Goal: Transaction & Acquisition: Purchase product/service

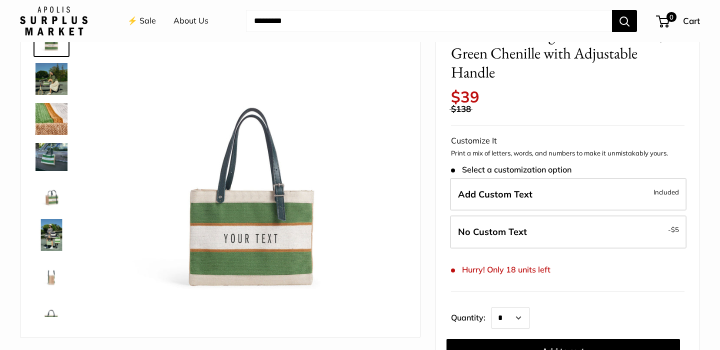
scroll to position [75, 0]
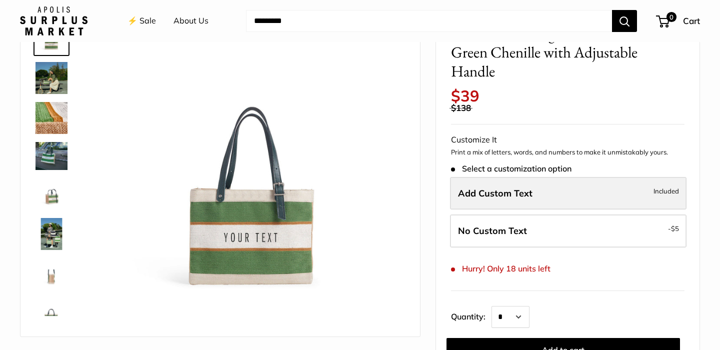
click at [505, 188] on span "Add Custom Text" at bounding box center [495, 194] width 75 height 12
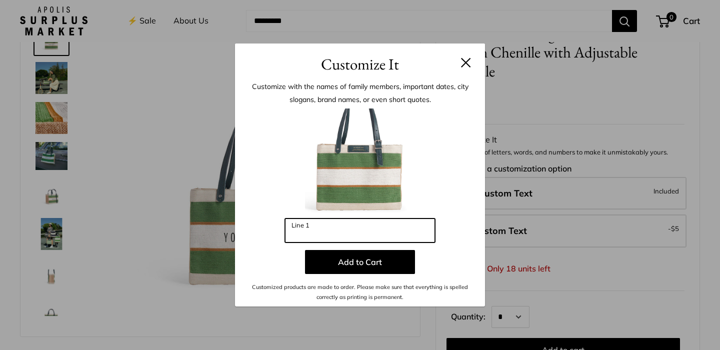
click at [324, 231] on input "Line 1" at bounding box center [360, 231] width 150 height 24
type input "*"
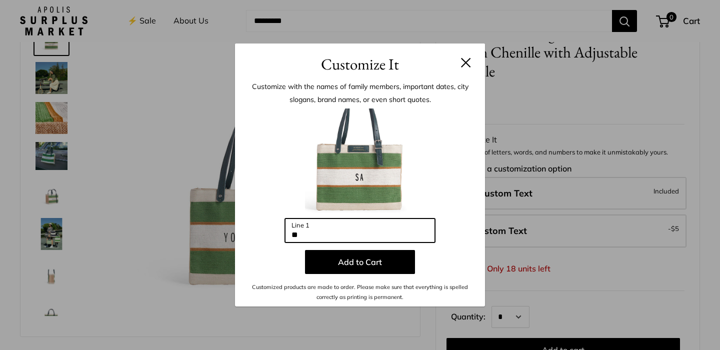
type input "*"
type input "*********"
click at [467, 62] on button at bounding box center [466, 63] width 10 height 10
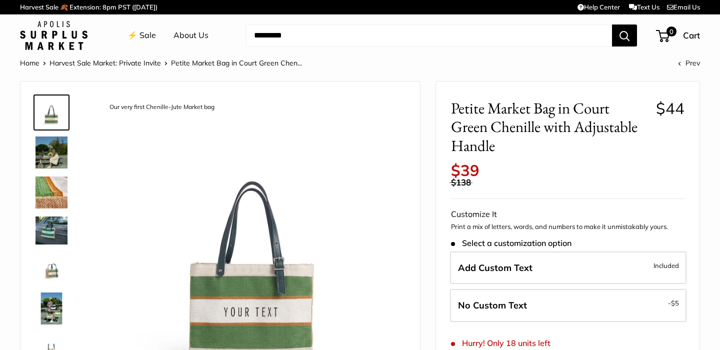
scroll to position [0, 0]
click at [48, 158] on img at bounding box center [52, 153] width 32 height 32
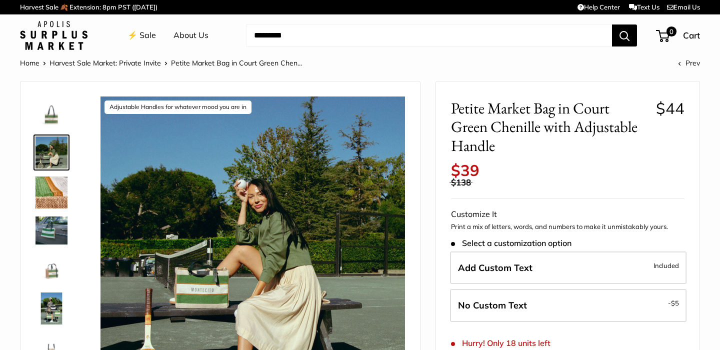
click at [54, 189] on img at bounding box center [52, 193] width 32 height 32
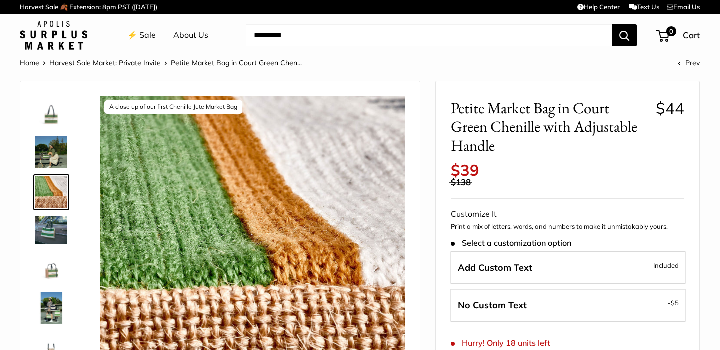
click at [58, 231] on img at bounding box center [52, 231] width 32 height 28
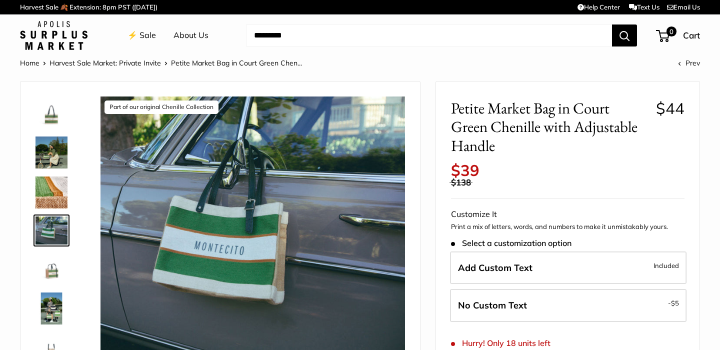
click at [57, 268] on img at bounding box center [52, 269] width 32 height 32
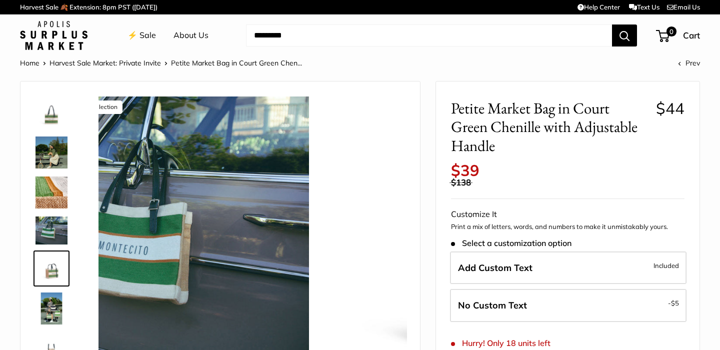
scroll to position [27, 0]
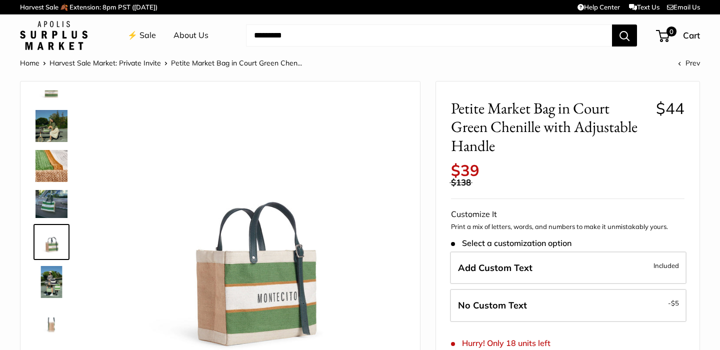
click at [55, 286] on img at bounding box center [52, 282] width 32 height 32
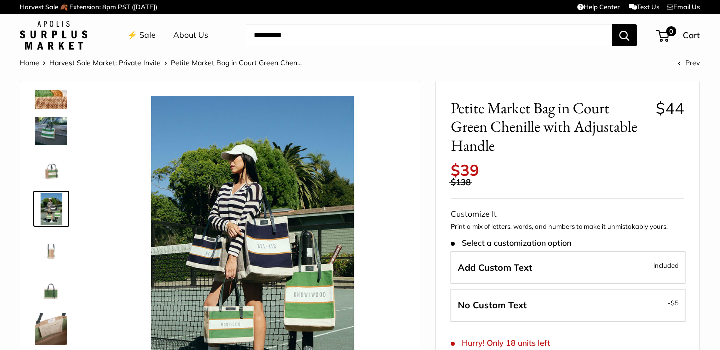
scroll to position [100, 0]
click at [54, 286] on img at bounding box center [52, 289] width 32 height 32
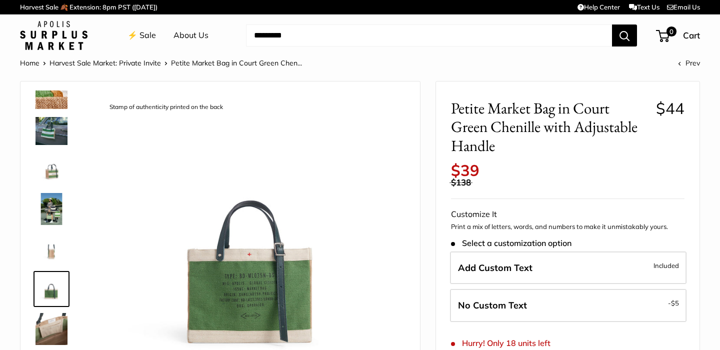
click at [55, 325] on img at bounding box center [52, 329] width 32 height 32
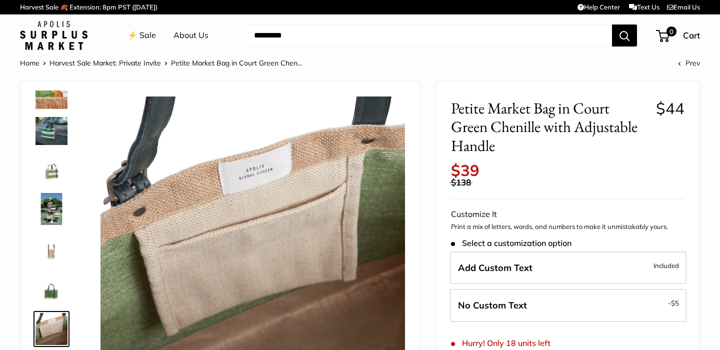
click at [50, 163] on img at bounding box center [52, 169] width 32 height 32
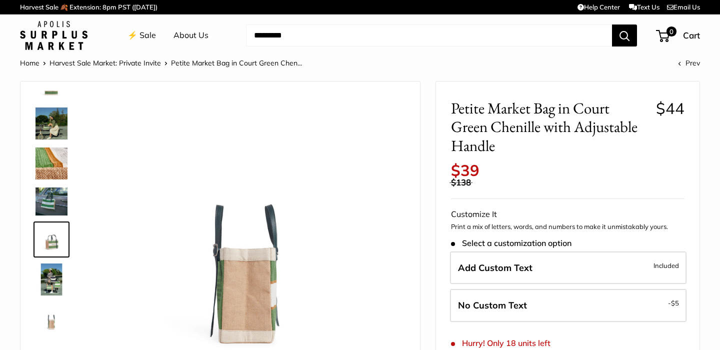
scroll to position [27, 0]
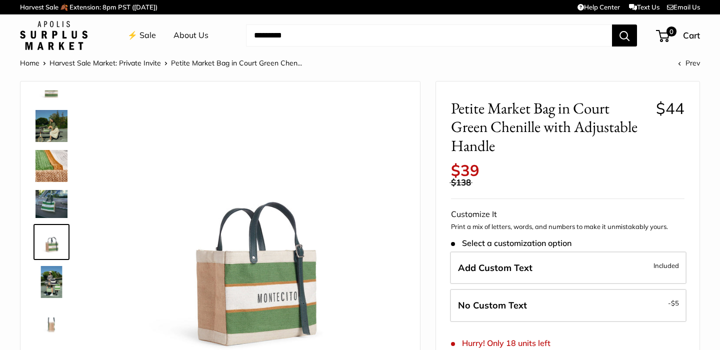
click at [57, 124] on img at bounding box center [52, 126] width 32 height 32
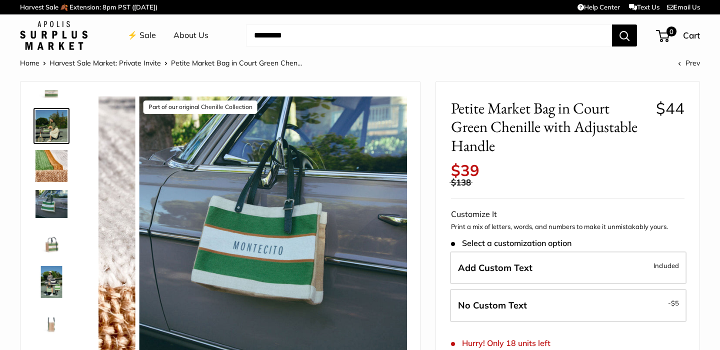
scroll to position [0, 0]
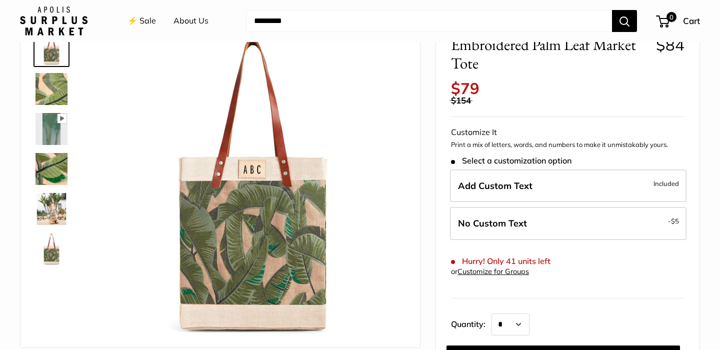
scroll to position [67, 0]
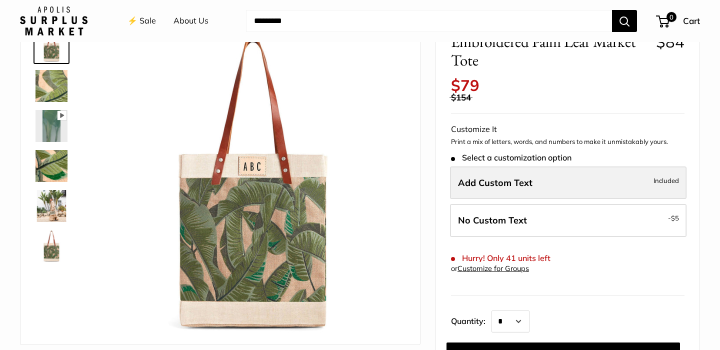
click at [531, 178] on span "Add Custom Text" at bounding box center [495, 183] width 75 height 12
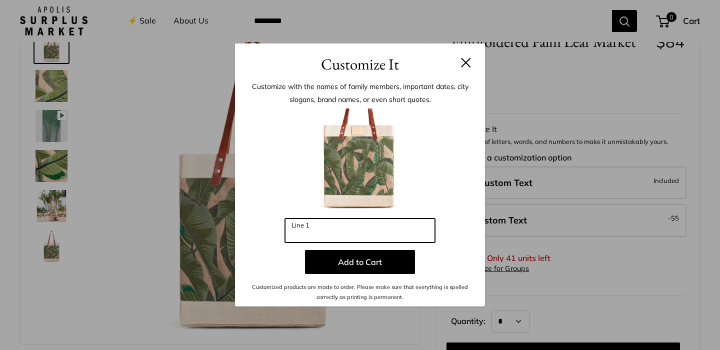
click at [334, 231] on input "Line 1" at bounding box center [360, 231] width 150 height 24
type input "***"
click at [137, 178] on div "Customize It Customize with the names of family members, important dates, city …" at bounding box center [360, 175] width 720 height 350
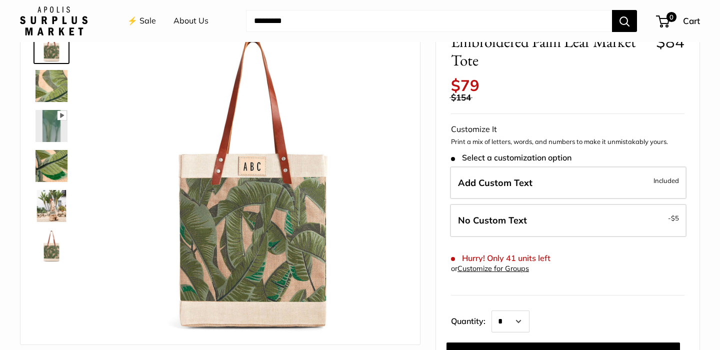
click at [44, 169] on img at bounding box center [52, 166] width 32 height 32
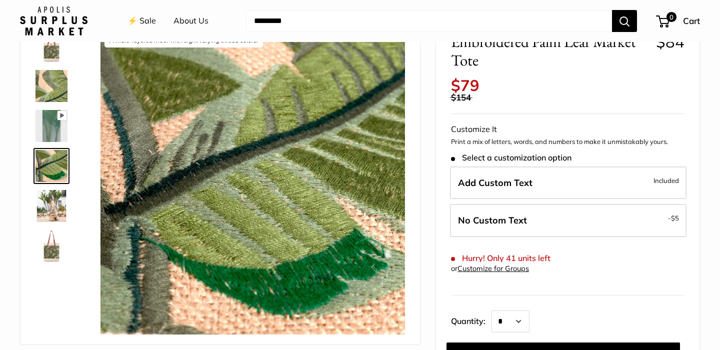
click at [48, 203] on img at bounding box center [52, 206] width 32 height 32
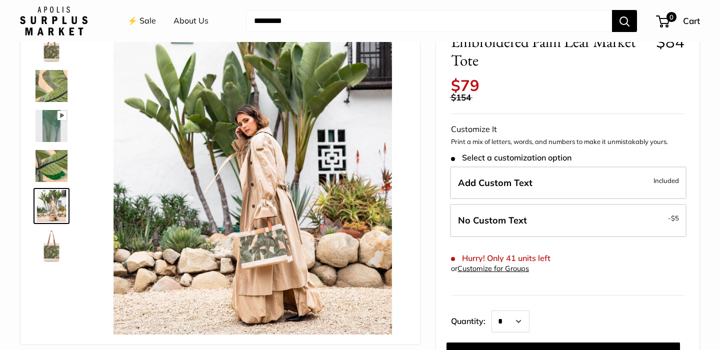
click at [54, 247] on img at bounding box center [52, 246] width 32 height 32
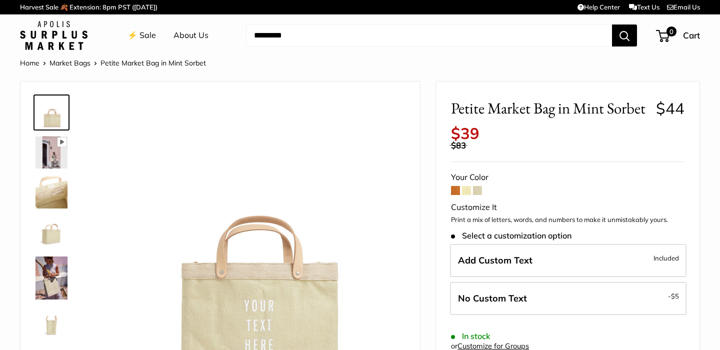
scroll to position [31, 0]
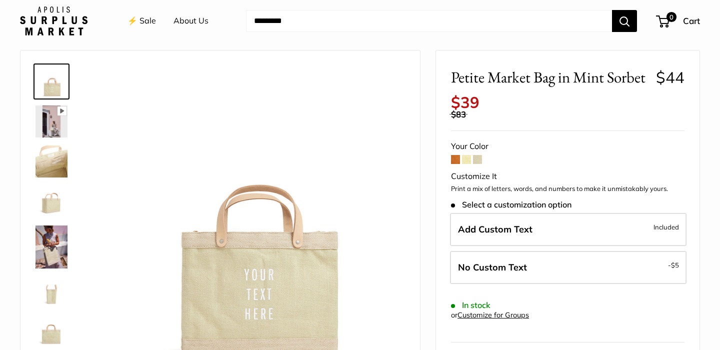
click at [478, 155] on span at bounding box center [477, 159] width 9 height 9
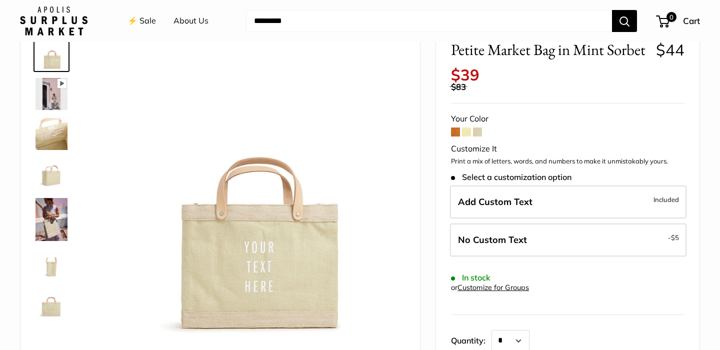
scroll to position [60, 0]
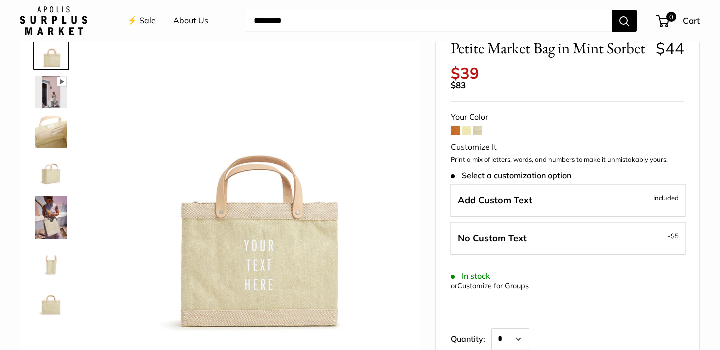
click at [456, 126] on span at bounding box center [455, 130] width 9 height 9
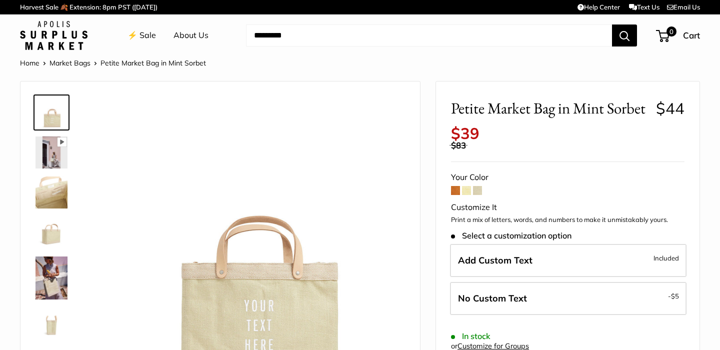
scroll to position [60, 0]
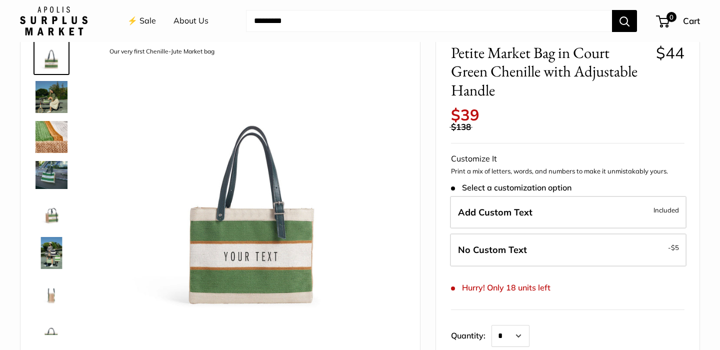
scroll to position [59, 0]
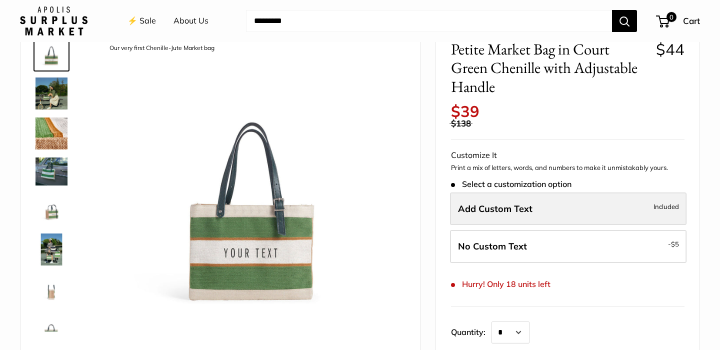
click at [508, 203] on span "Add Custom Text" at bounding box center [495, 209] width 75 height 12
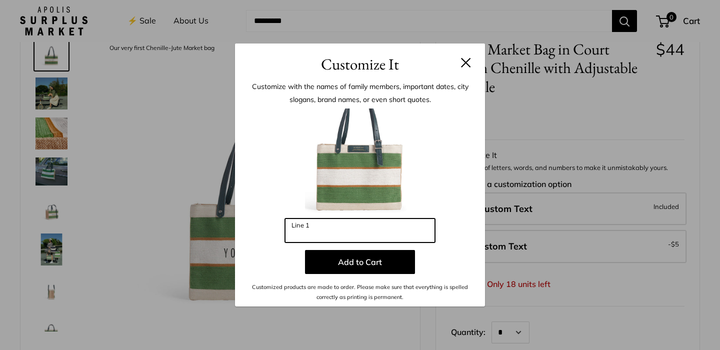
click at [329, 228] on input "Line 1" at bounding box center [360, 231] width 150 height 24
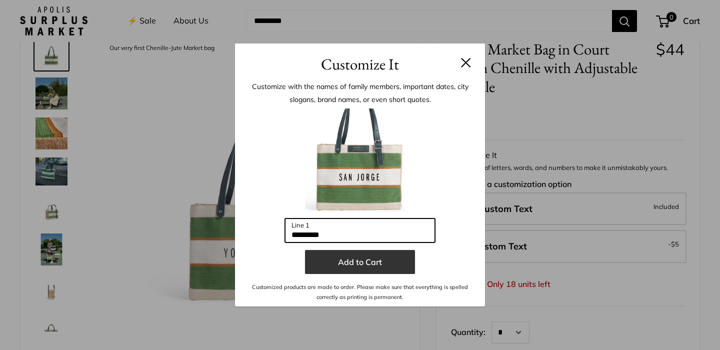
type input "*********"
click at [357, 262] on button "Add to Cart" at bounding box center [360, 262] width 110 height 24
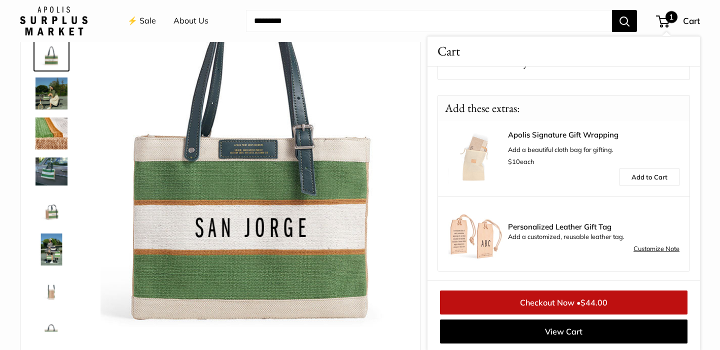
scroll to position [120, 0]
click at [45, 288] on img at bounding box center [52, 290] width 32 height 32
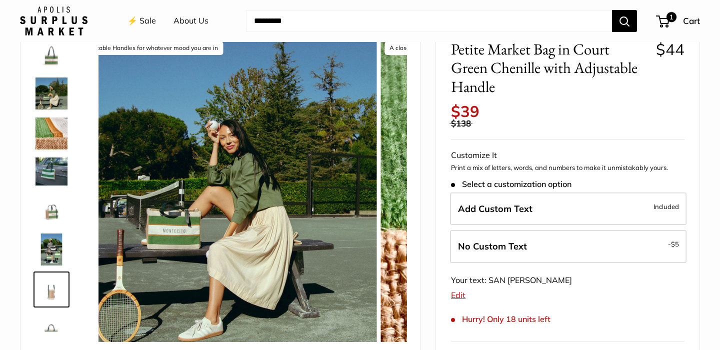
scroll to position [100, 0]
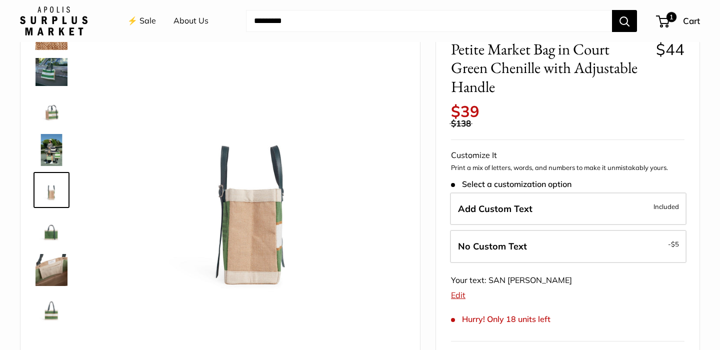
click at [54, 313] on img at bounding box center [52, 310] width 32 height 32
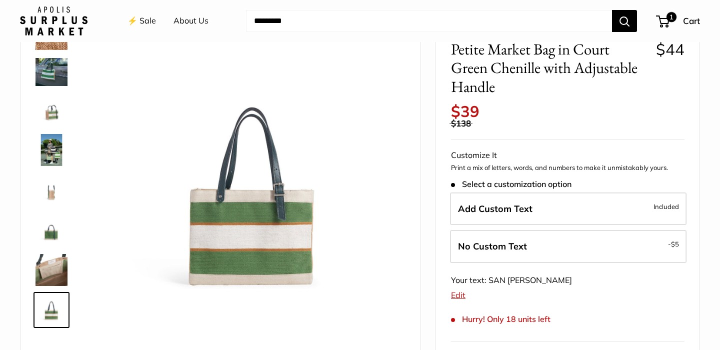
click at [58, 268] on img at bounding box center [52, 270] width 32 height 32
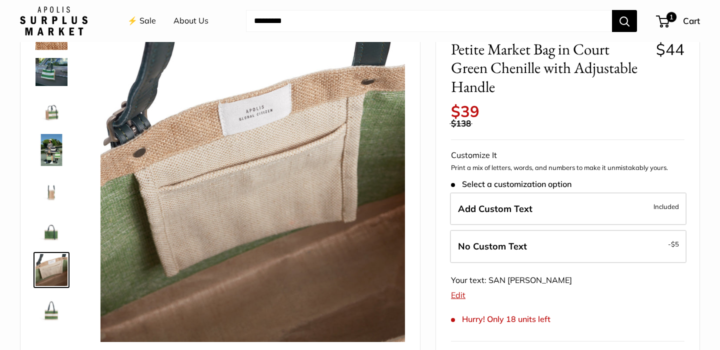
click at [56, 230] on img at bounding box center [52, 230] width 32 height 32
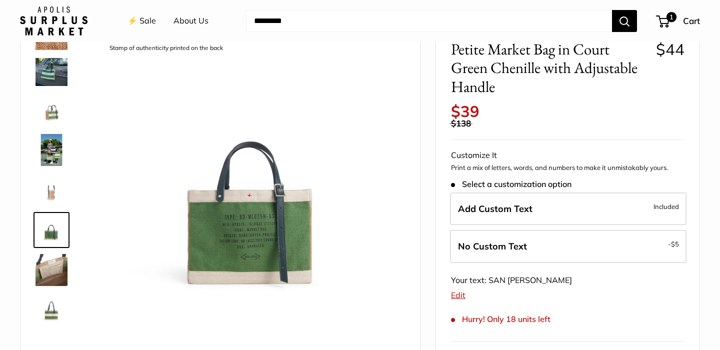
click at [56, 190] on img at bounding box center [52, 190] width 32 height 32
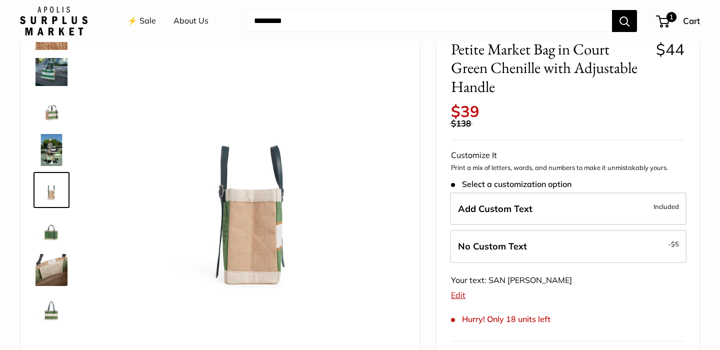
click at [53, 157] on img at bounding box center [52, 150] width 32 height 32
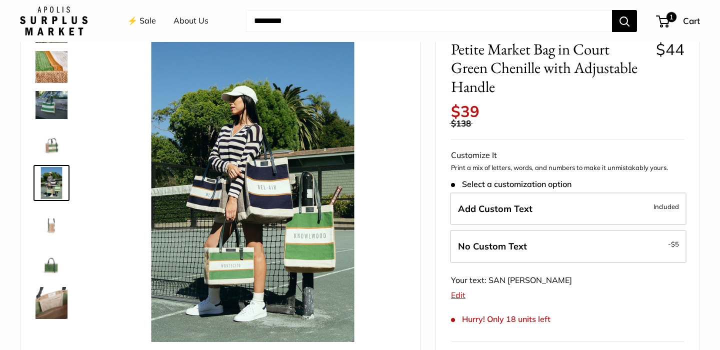
click at [53, 144] on img at bounding box center [52, 143] width 32 height 32
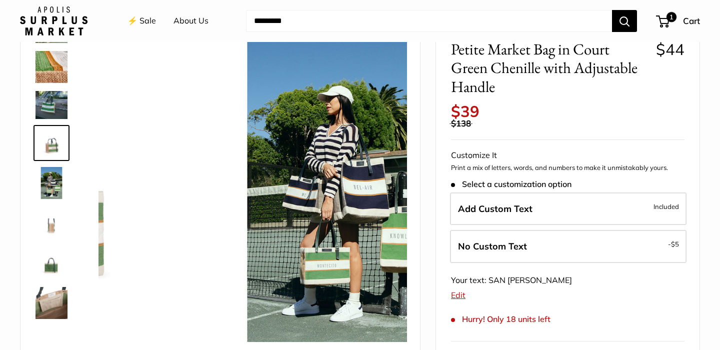
scroll to position [27, 0]
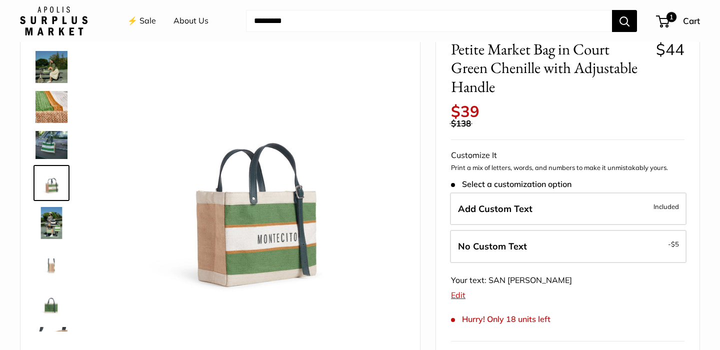
click at [60, 103] on img at bounding box center [52, 107] width 32 height 32
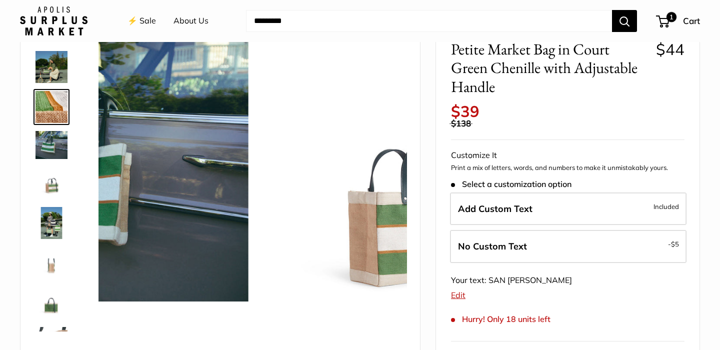
scroll to position [0, 0]
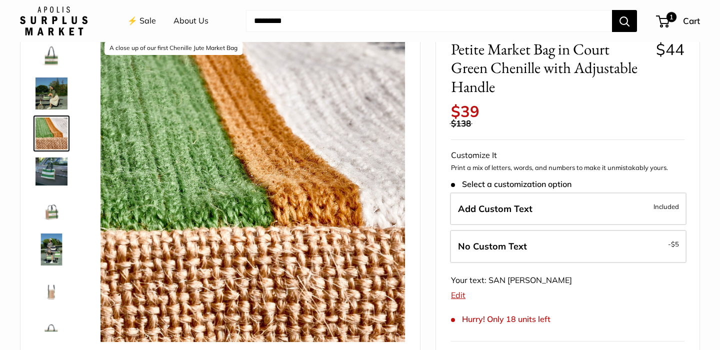
click at [55, 84] on img at bounding box center [52, 94] width 32 height 32
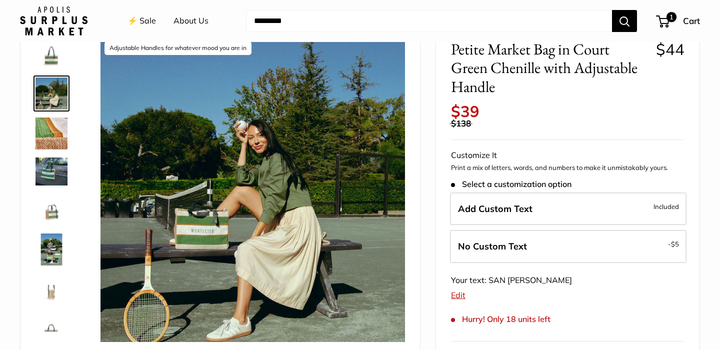
click at [53, 50] on img at bounding box center [52, 54] width 32 height 32
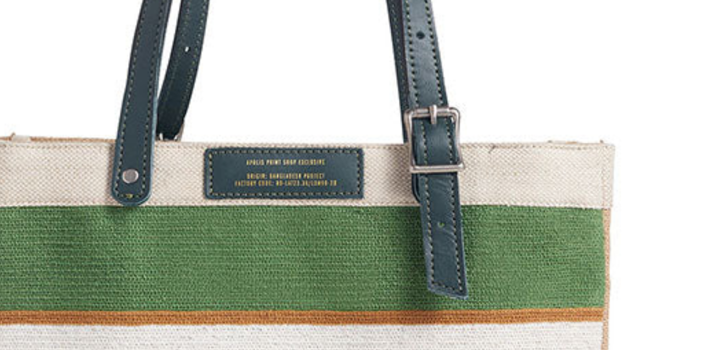
scroll to position [67, 0]
